Goal: Check status: Check status

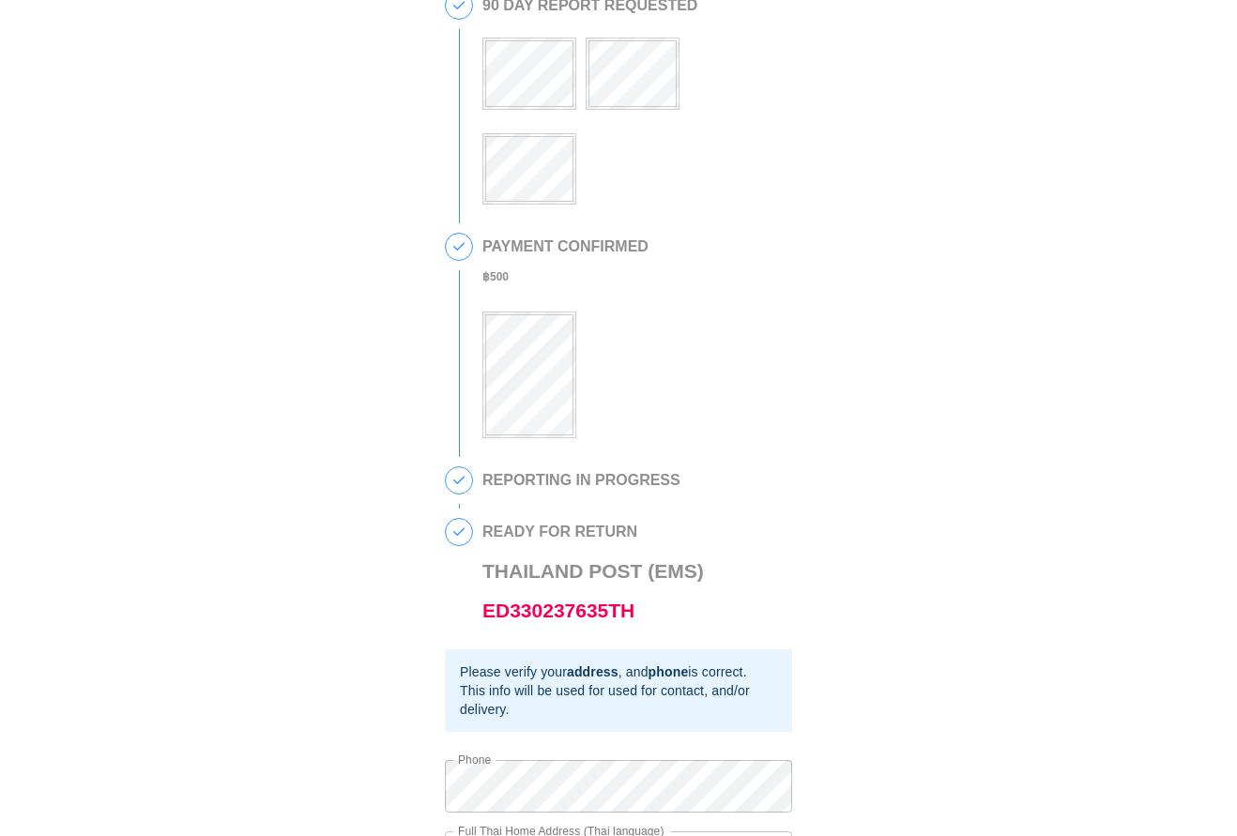
scroll to position [97, 0]
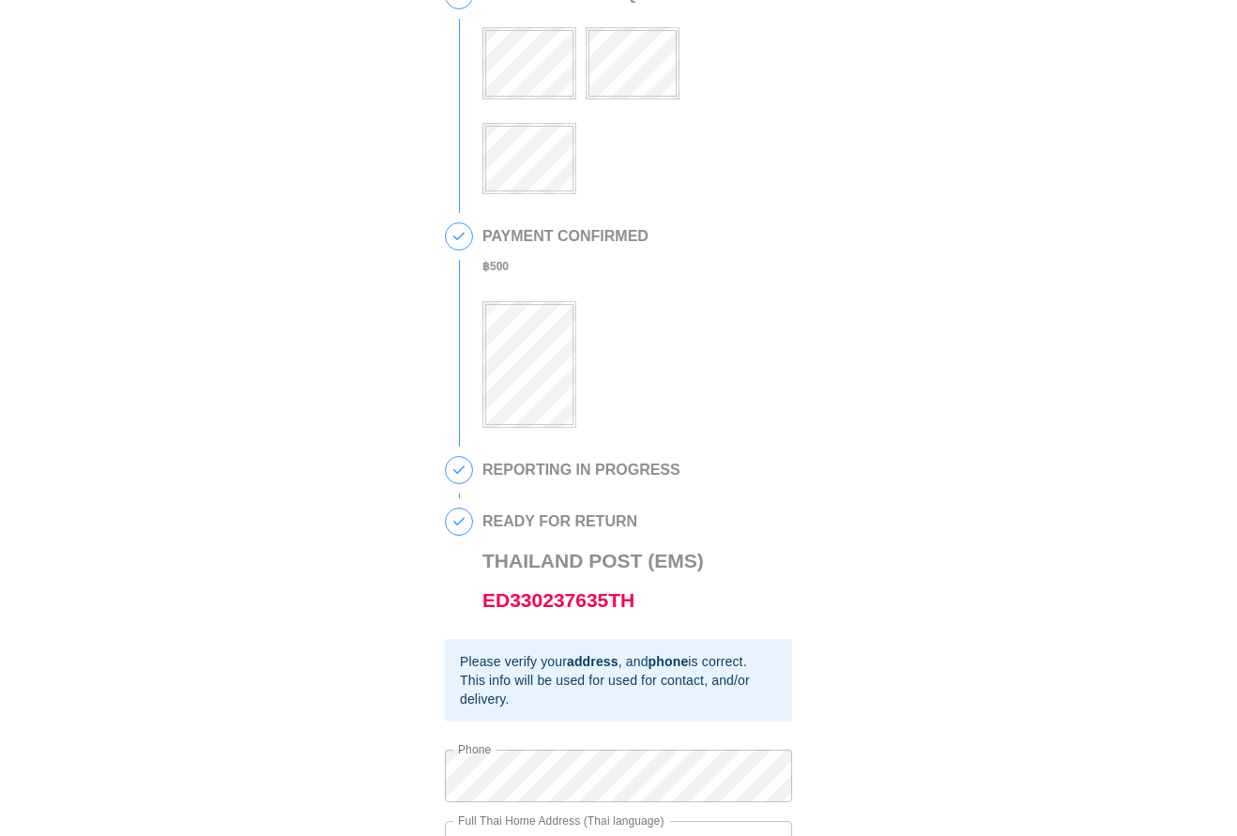
click at [875, 520] on div "This is a secure link , and your information is safe . 1 90 DAY REPORT REQUESTE…" at bounding box center [618, 437] width 1199 height 1030
drag, startPoint x: 481, startPoint y: 473, endPoint x: 694, endPoint y: 480, distance: 213.1
click at [694, 479] on div "REPORTING IN PROGRESS" at bounding box center [637, 467] width 310 height 23
click at [723, 503] on div "1 90 DAY REPORT REQUESTED 2 PAYMENT CONFIRMED ฿ 500 3 REPORTING IN PROGRESS 4 R…" at bounding box center [618, 310] width 347 height 658
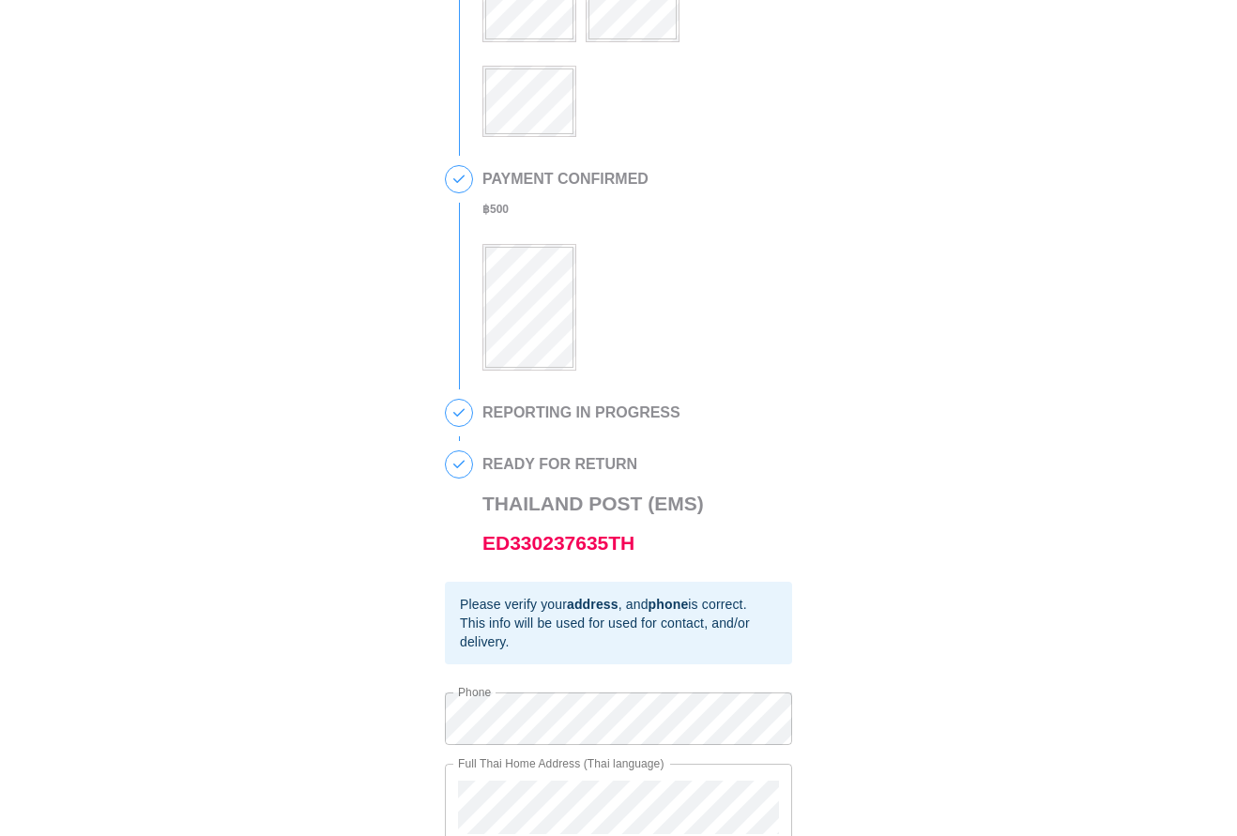
scroll to position [49, 0]
